Goal: Task Accomplishment & Management: Complete application form

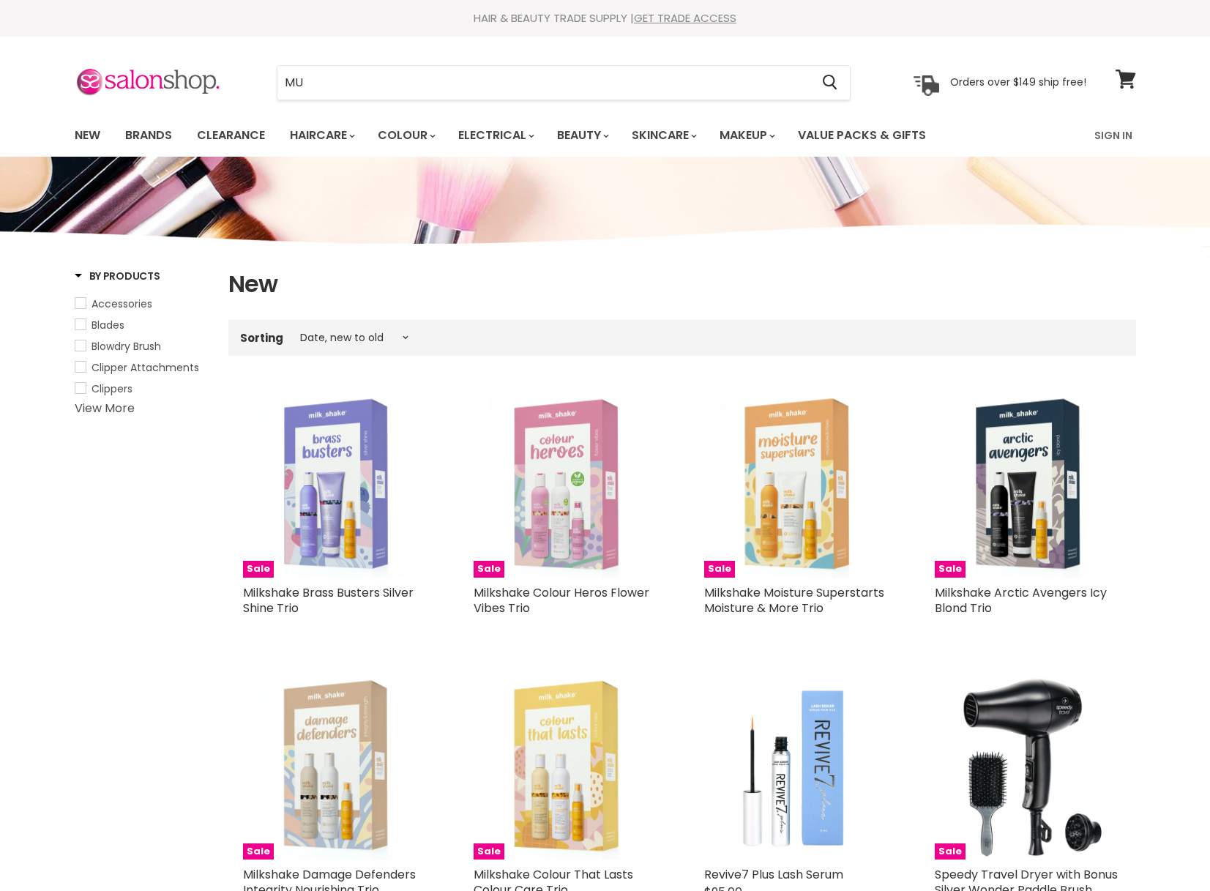
select select "created-descending"
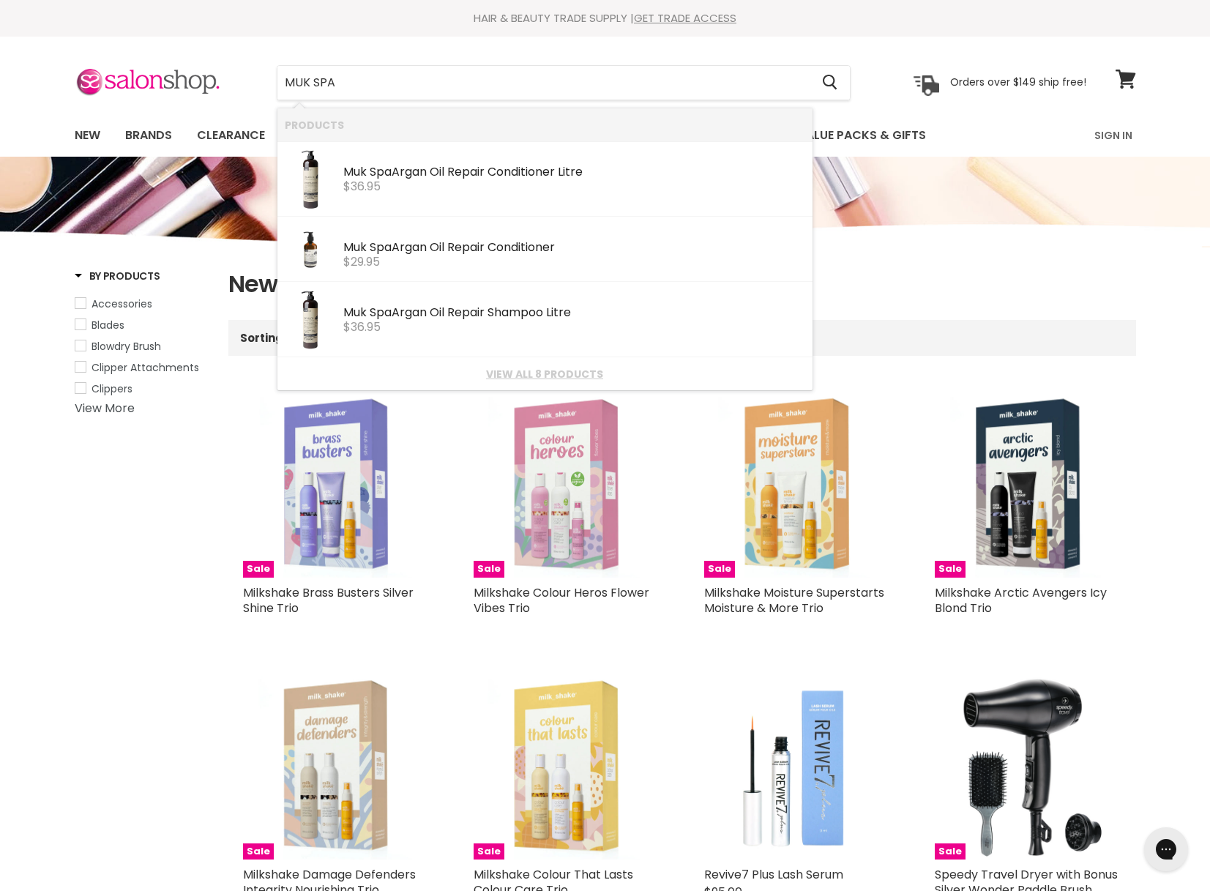
type input "MUK SPA"
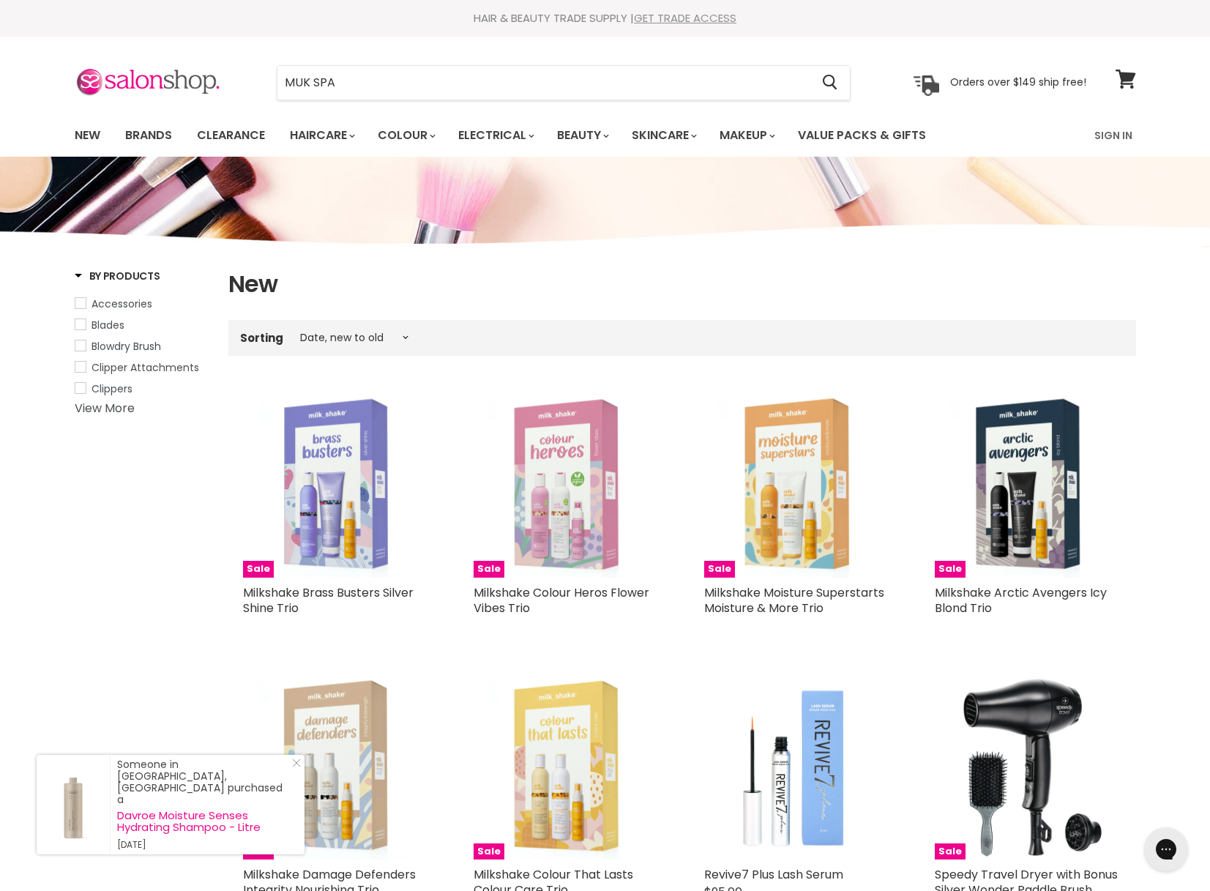
click at [718, 11] on link "GET TRADE ACCESS" at bounding box center [685, 17] width 102 height 15
